Goal: Information Seeking & Learning: Learn about a topic

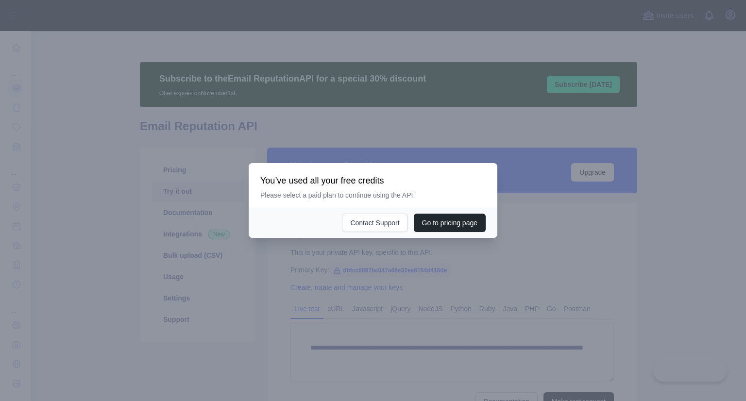
click at [343, 274] on div at bounding box center [373, 200] width 746 height 401
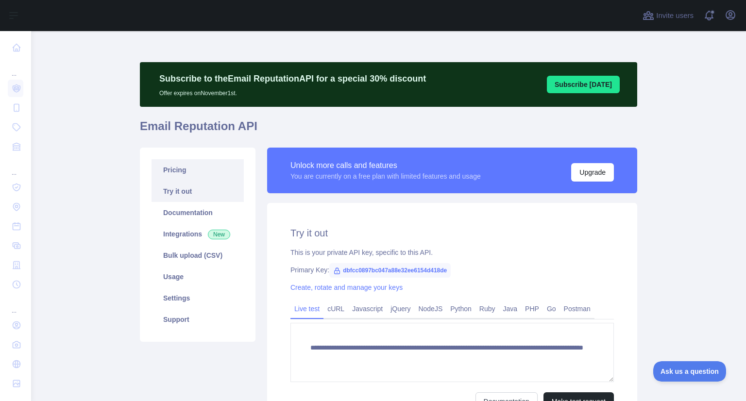
click at [187, 174] on link "Pricing" at bounding box center [198, 169] width 92 height 21
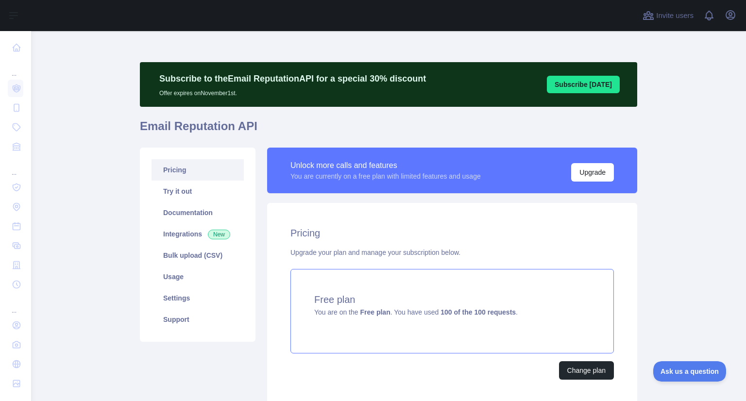
scroll to position [73, 0]
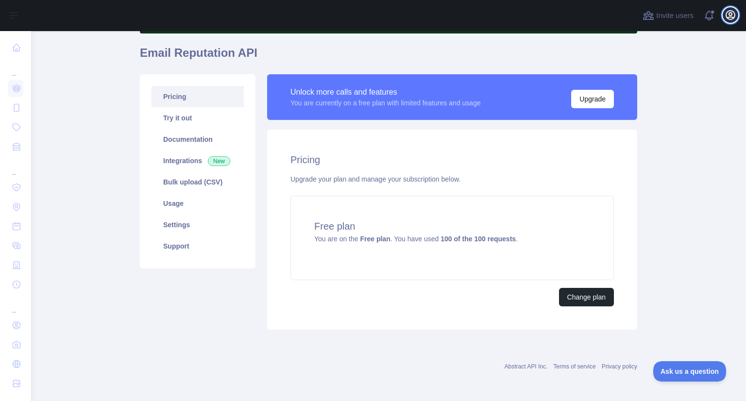
click at [726, 17] on icon "button" at bounding box center [731, 15] width 12 height 12
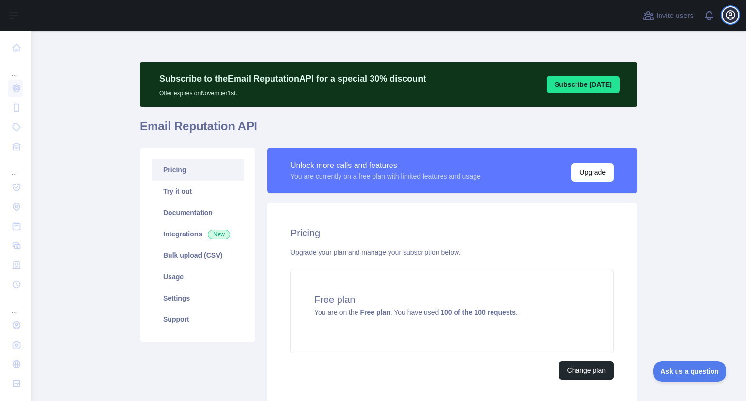
click at [732, 14] on icon "button" at bounding box center [730, 15] width 9 height 9
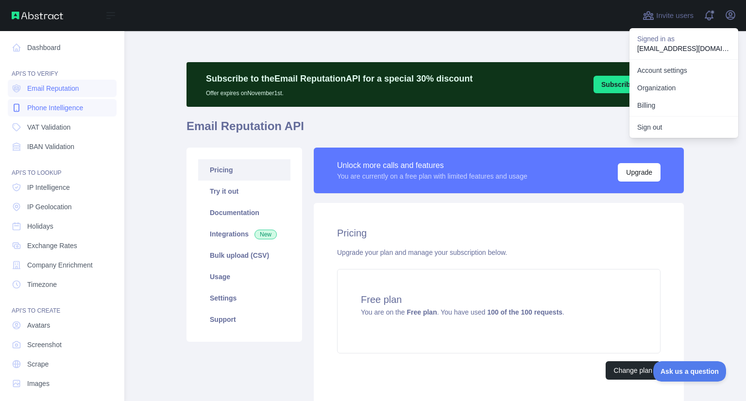
click at [45, 108] on span "Phone Intelligence" at bounding box center [55, 108] width 56 height 10
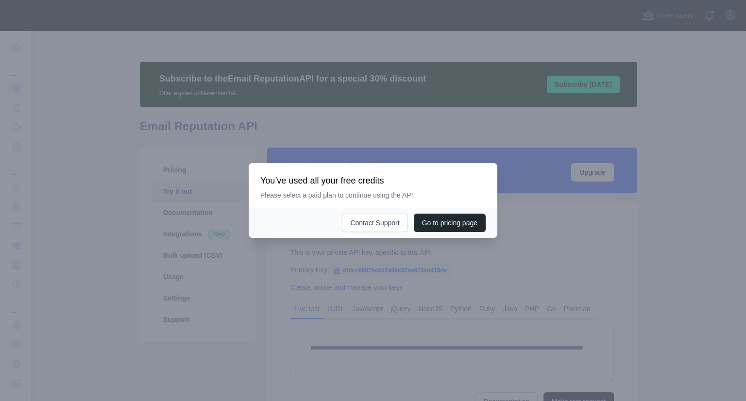
click at [311, 367] on div at bounding box center [373, 200] width 746 height 401
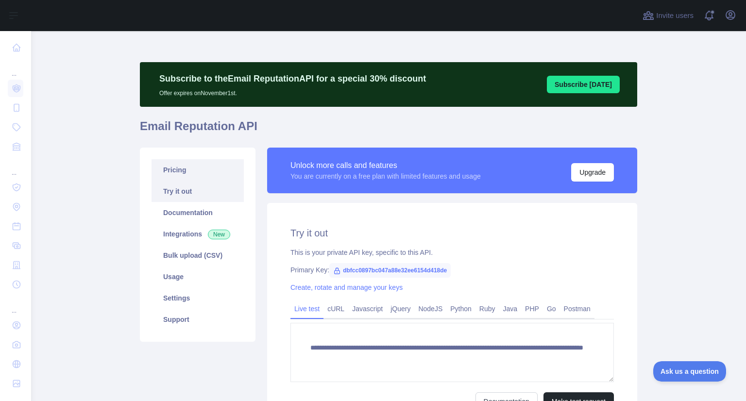
click at [186, 172] on link "Pricing" at bounding box center [198, 169] width 92 height 21
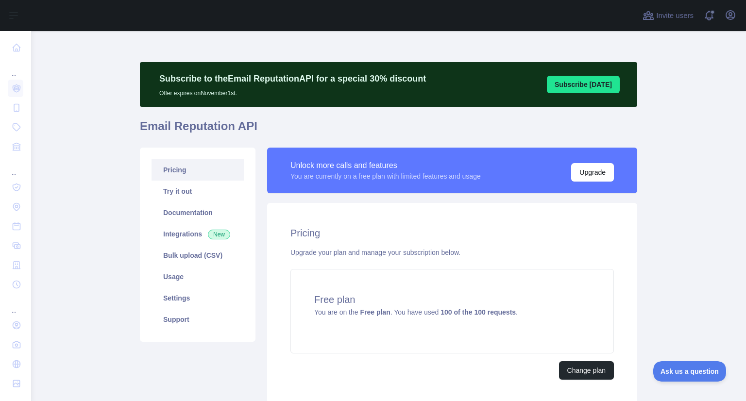
scroll to position [73, 0]
